Goal: Task Accomplishment & Management: Use online tool/utility

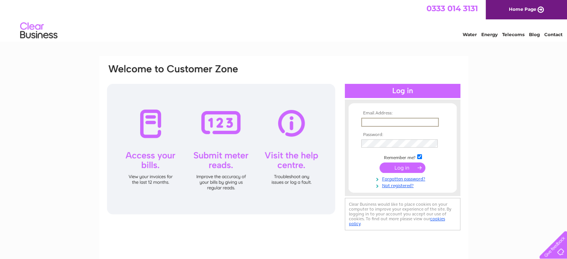
click at [373, 120] on input "text" at bounding box center [400, 122] width 78 height 9
type input "[EMAIL_ADDRESS][DOMAIN_NAME]"
click at [407, 168] on input "submit" at bounding box center [402, 167] width 46 height 10
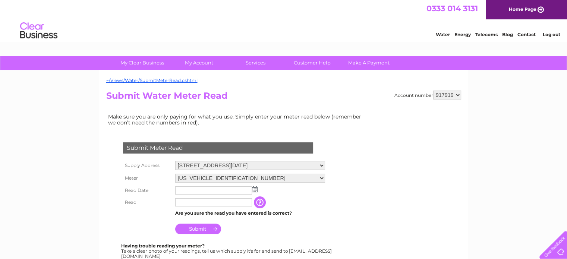
click at [231, 188] on input "text" at bounding box center [213, 190] width 77 height 8
click at [224, 190] on input "text" at bounding box center [214, 190] width 78 height 9
click at [256, 190] on img at bounding box center [255, 189] width 6 height 6
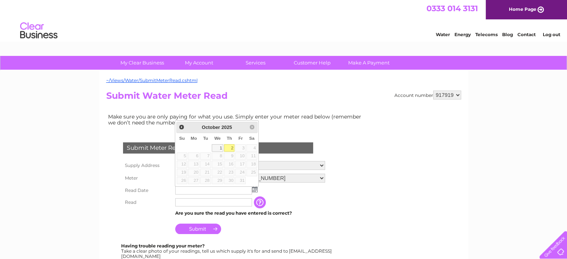
click at [231, 149] on link "2" at bounding box center [229, 147] width 10 height 7
type input "2025/10/02"
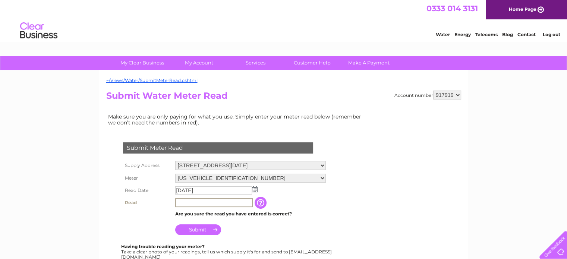
click at [184, 202] on input "text" at bounding box center [214, 202] width 78 height 9
type input "00255"
click at [195, 229] on input "Submit" at bounding box center [198, 229] width 46 height 10
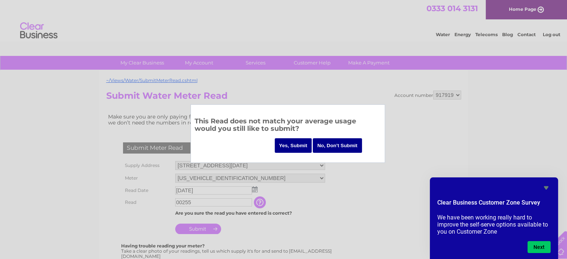
click at [296, 146] on input "Yes, Submit" at bounding box center [293, 145] width 37 height 15
